Goal: Information Seeking & Learning: Learn about a topic

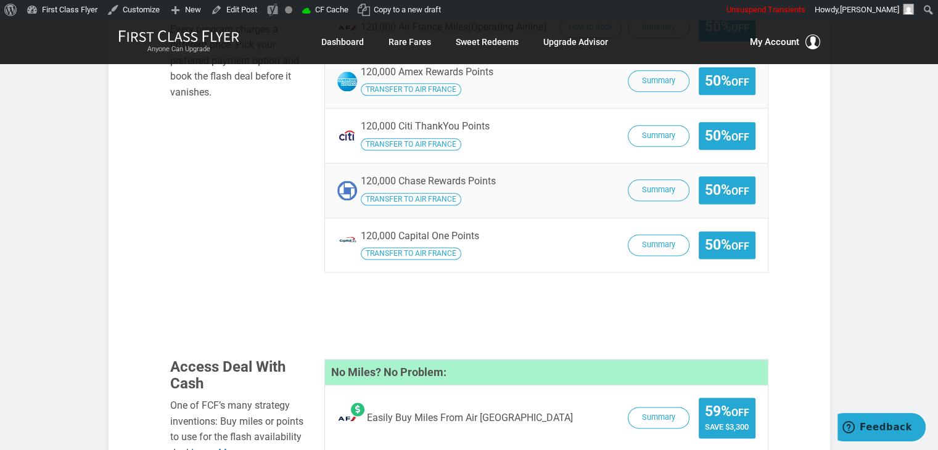
scroll to position [1564, 0]
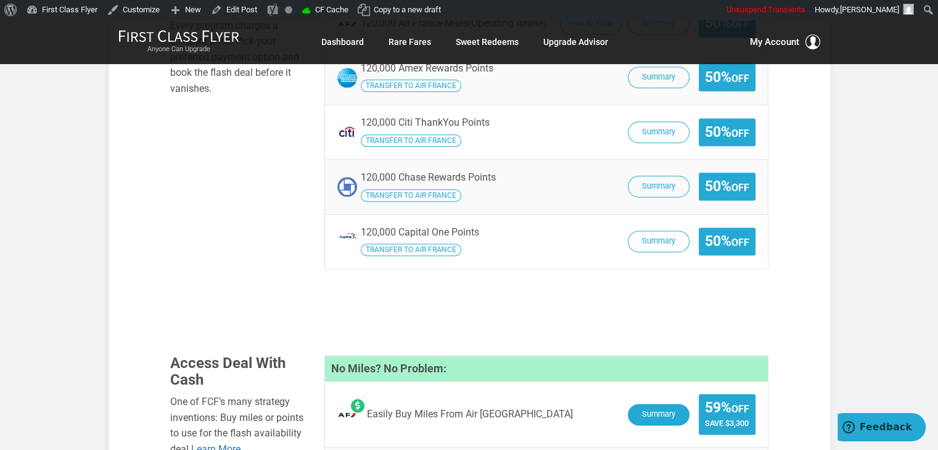
click at [665, 404] on button "Summary" at bounding box center [659, 415] width 62 height 22
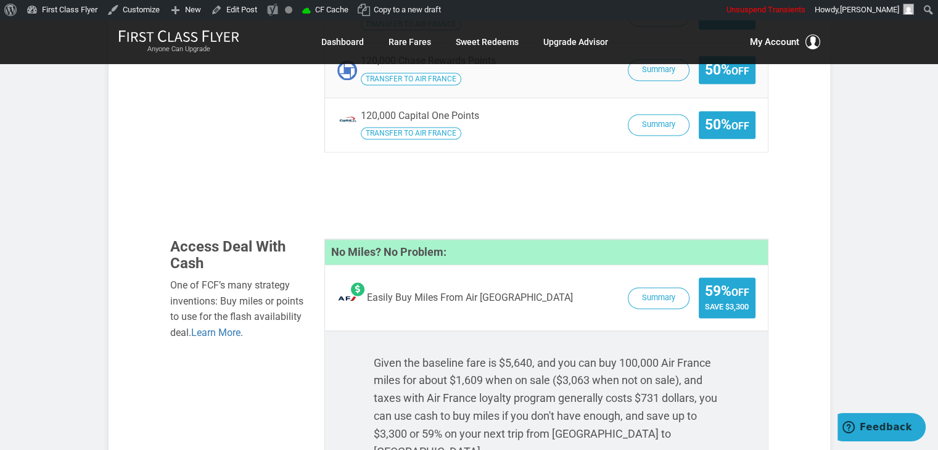
scroll to position [1677, 0]
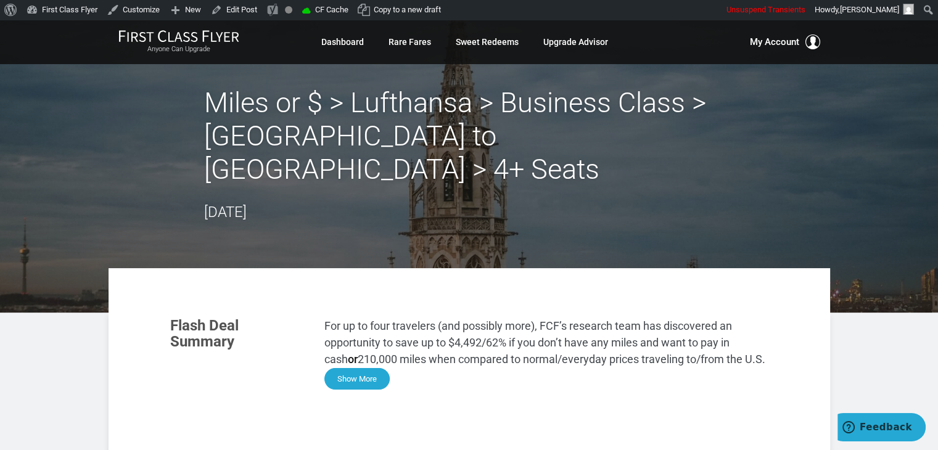
click at [346, 368] on button "Show More" at bounding box center [356, 379] width 65 height 22
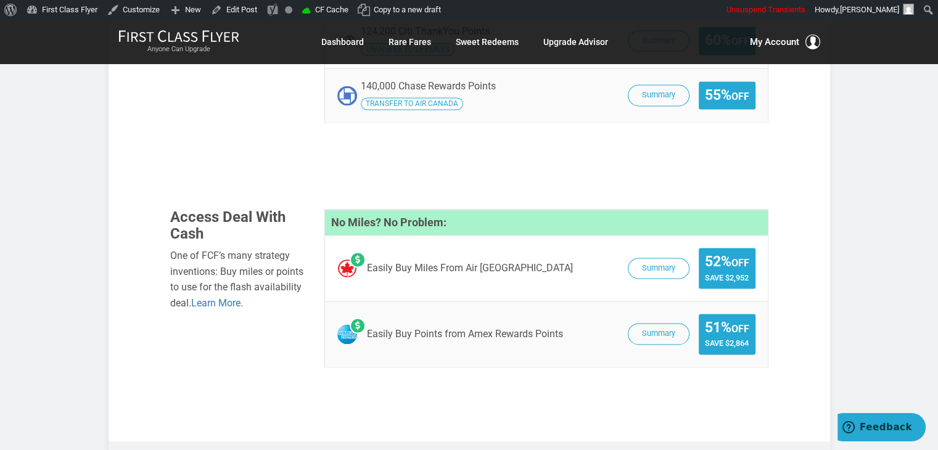
scroll to position [1811, 0]
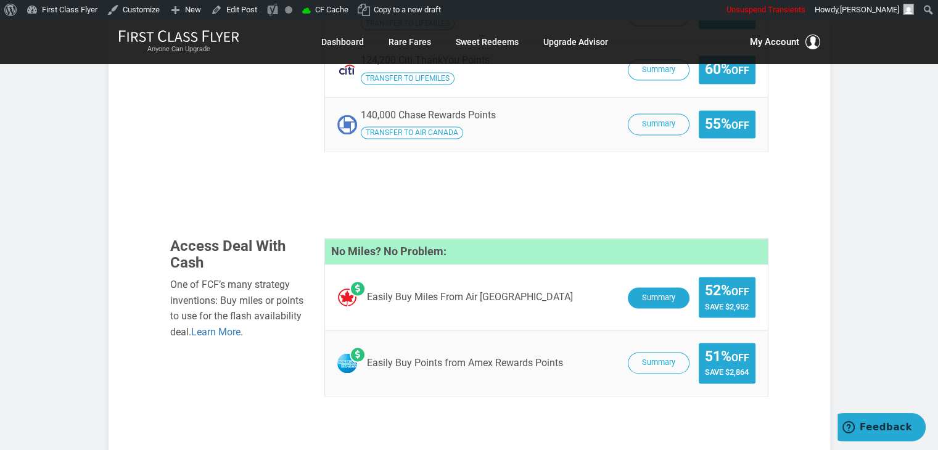
click at [667, 287] on button "Summary" at bounding box center [659, 298] width 62 height 22
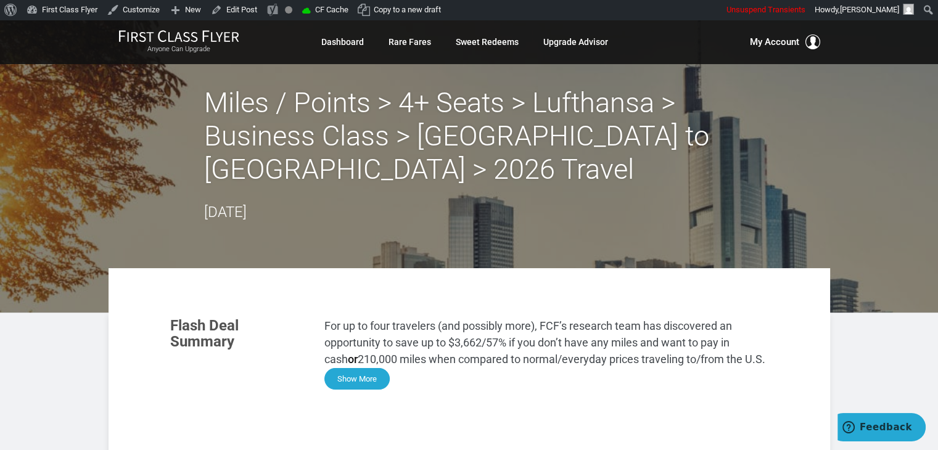
click at [374, 383] on button "Show More" at bounding box center [356, 379] width 65 height 22
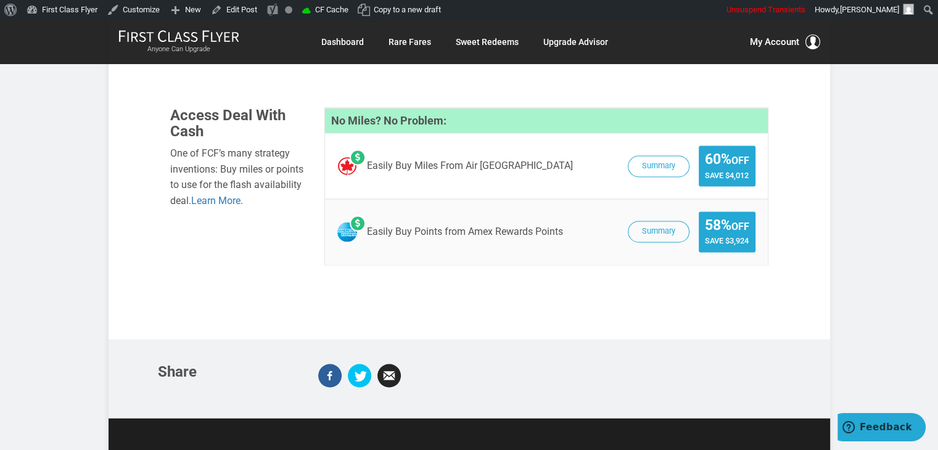
scroll to position [1875, 0]
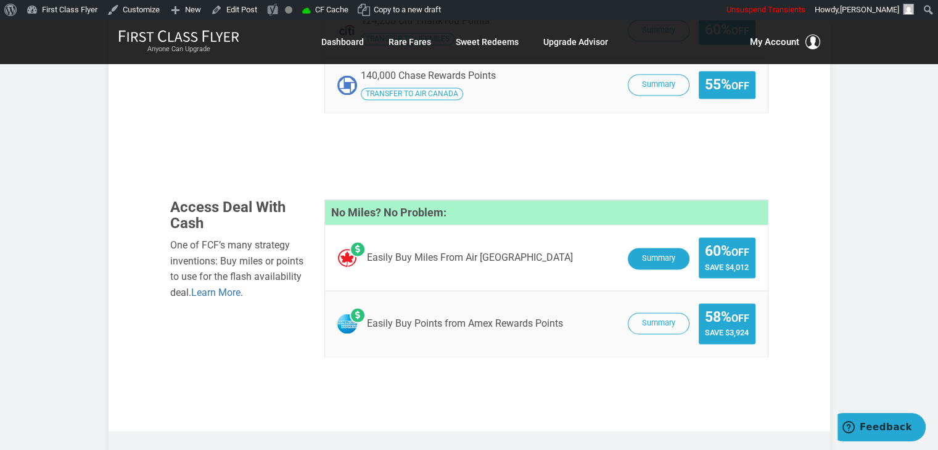
click at [653, 248] on button "Summary" at bounding box center [659, 259] width 62 height 22
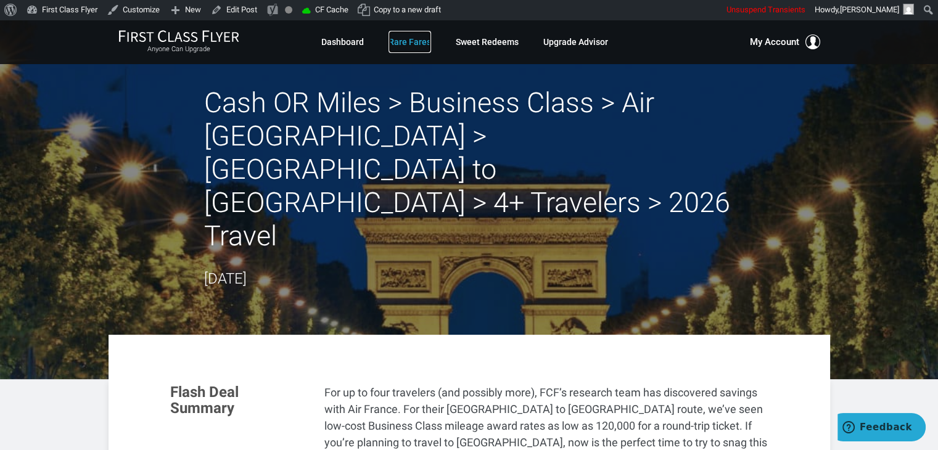
click at [410, 43] on link "Rare Fares" at bounding box center [410, 42] width 43 height 22
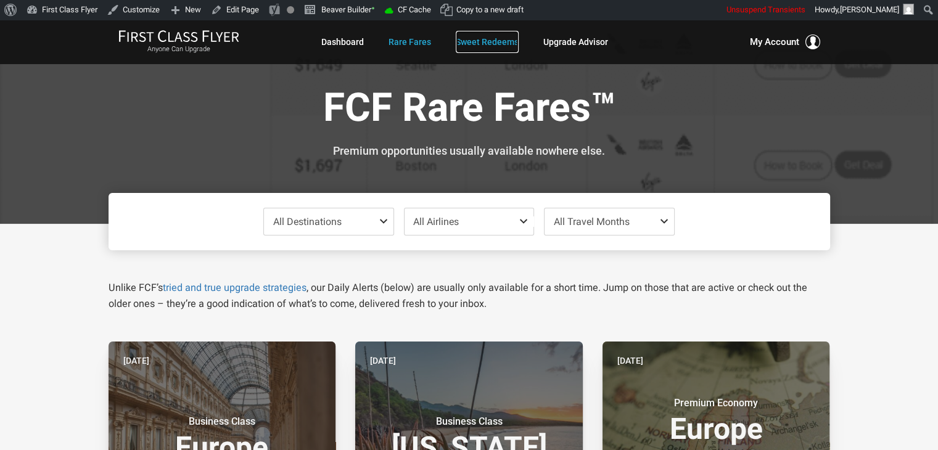
click at [471, 50] on link "Sweet Redeems" at bounding box center [487, 42] width 63 height 22
